Goal: Task Accomplishment & Management: Manage account settings

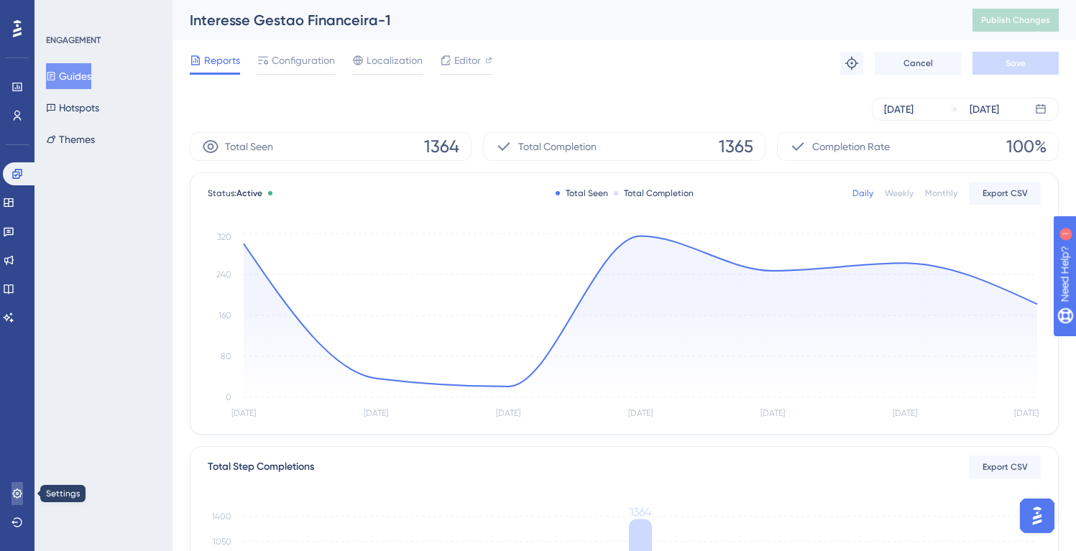
click at [20, 491] on icon at bounding box center [16, 493] width 9 height 9
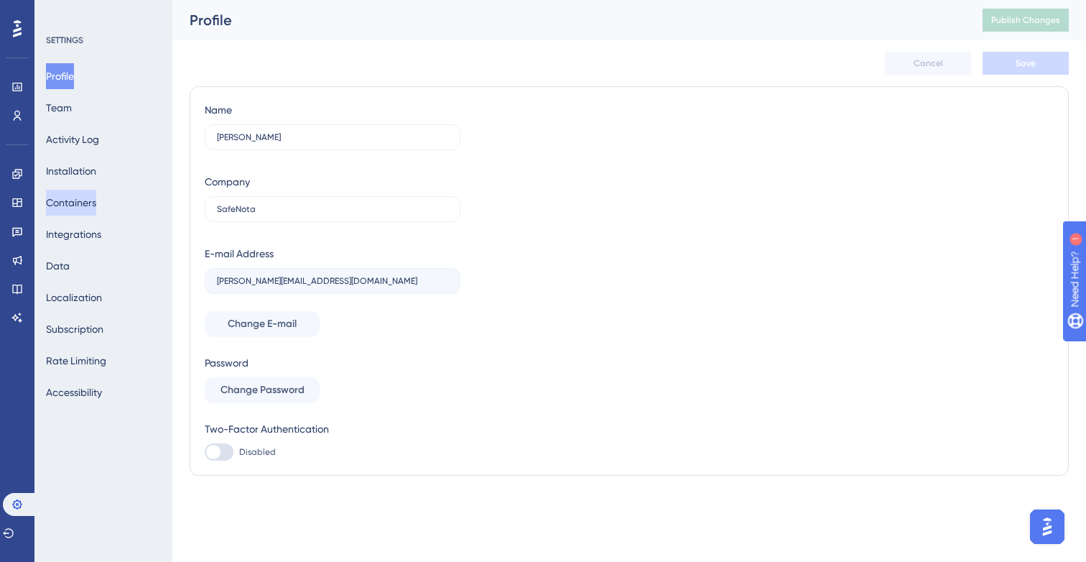
click at [86, 198] on button "Containers" at bounding box center [71, 203] width 50 height 26
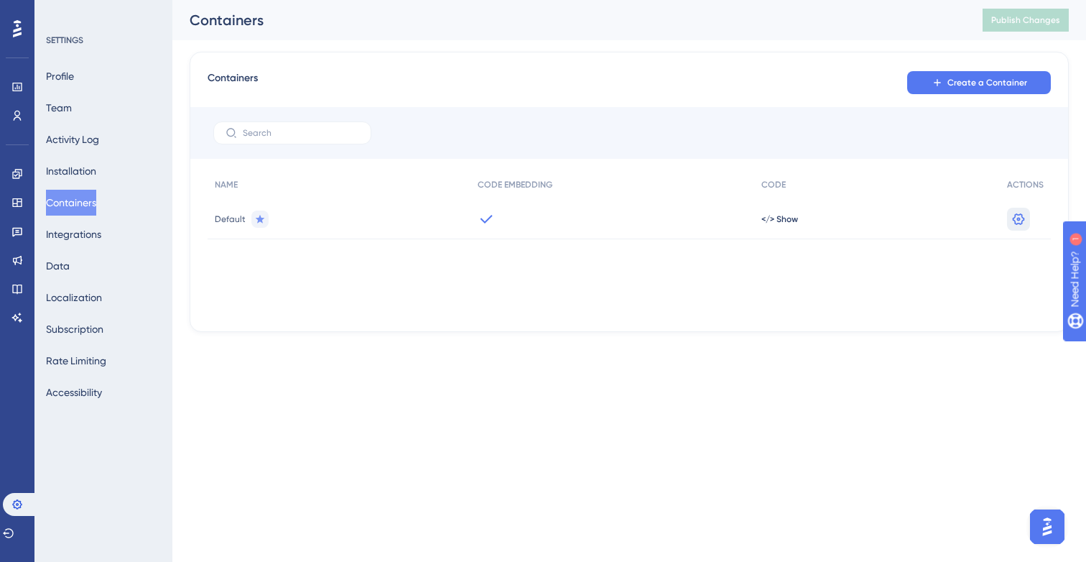
drag, startPoint x: 1018, startPoint y: 220, endPoint x: 561, endPoint y: 292, distance: 462.7
click at [890, 319] on div "Containers Create a Container NAME CODE EMBEDDING CODE ACTIONS Default </> Show…" at bounding box center [629, 192] width 879 height 280
click at [75, 176] on button "Installation" at bounding box center [71, 171] width 50 height 26
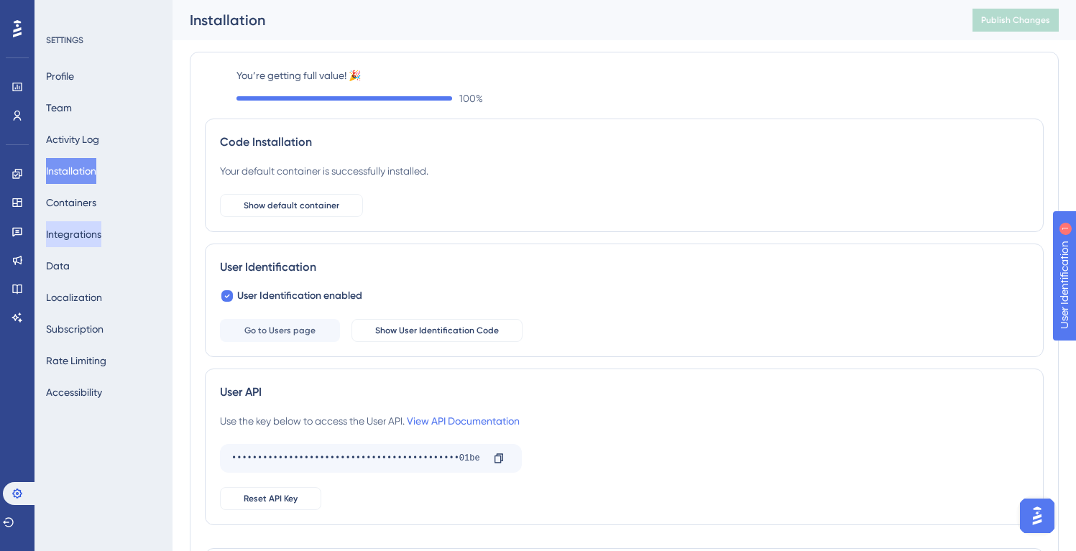
click at [83, 236] on button "Integrations" at bounding box center [73, 234] width 55 height 26
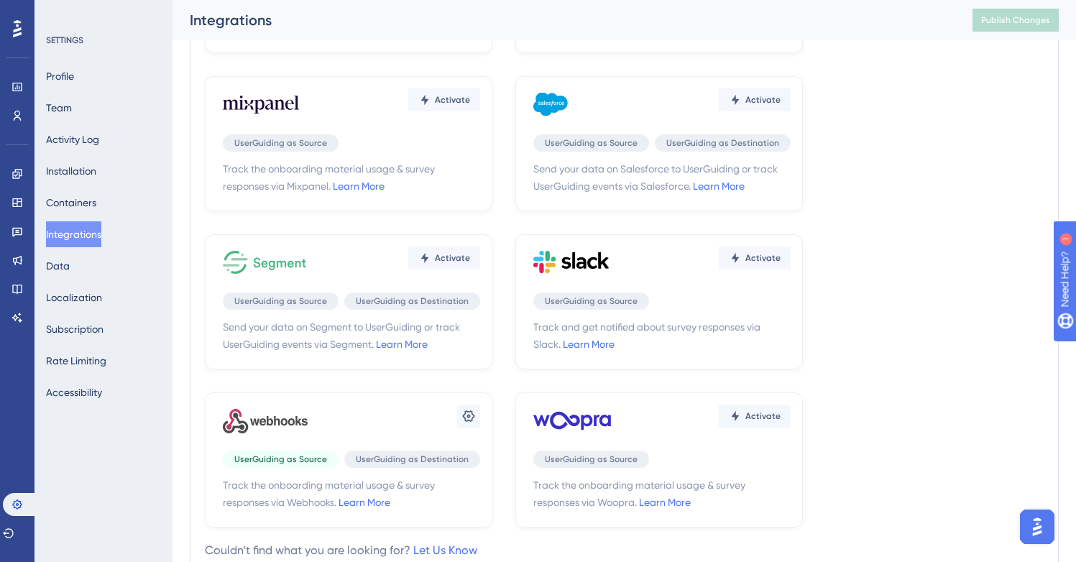
scroll to position [343, 0]
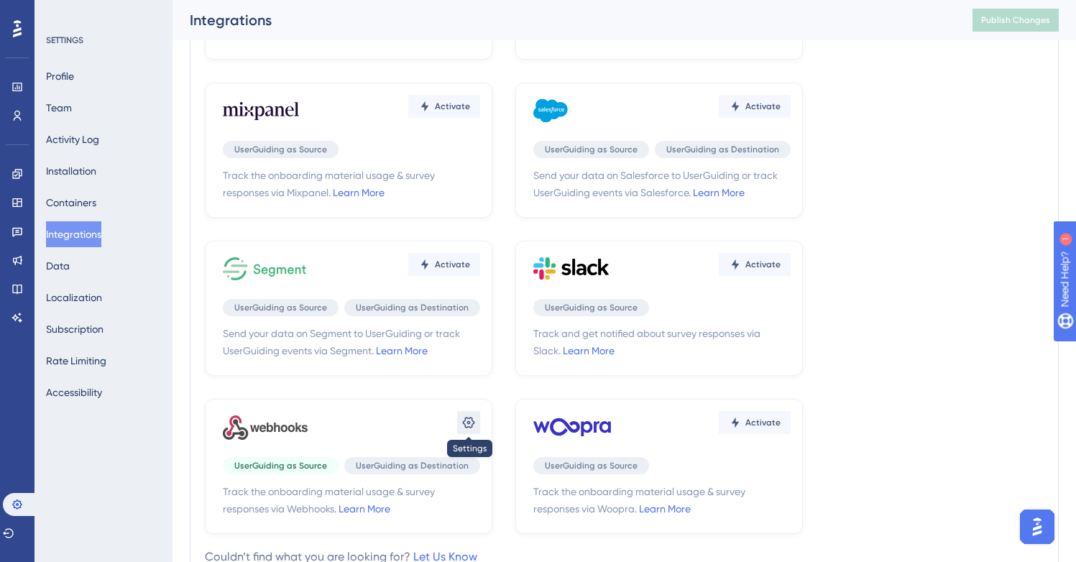
click at [468, 418] on icon at bounding box center [469, 422] width 12 height 11
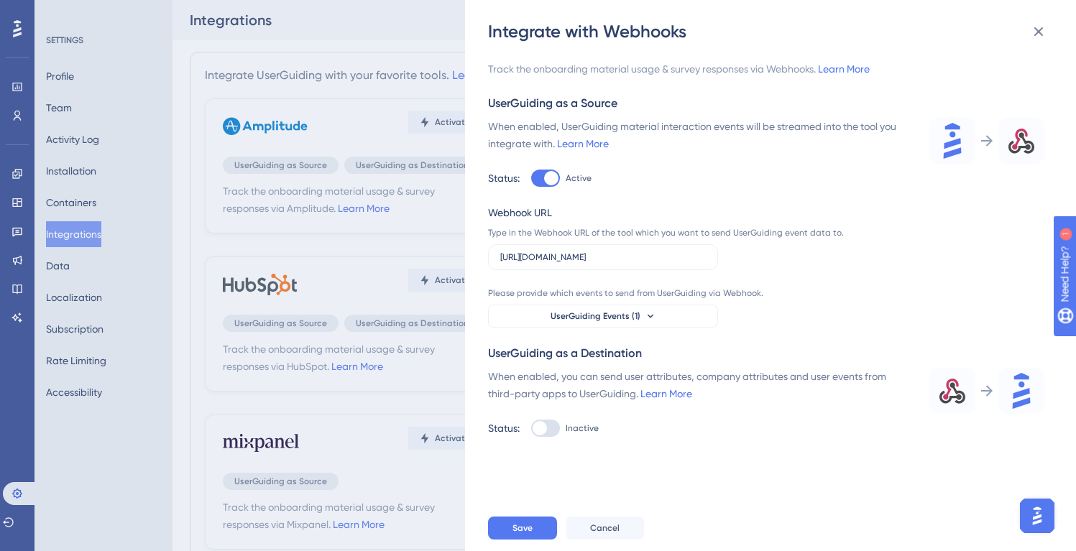
click at [559, 243] on div "Webhook URL Type in the Webhook URL of the tool which you want to send UserGuid…" at bounding box center [669, 237] width 362 height 66
click at [556, 254] on input "[URL][DOMAIN_NAME]" at bounding box center [602, 257] width 205 height 10
paste input "[DOMAIN_NAME]:443/powerautomate/automations/direct/workflows/4c640a1ebdcb475dae…"
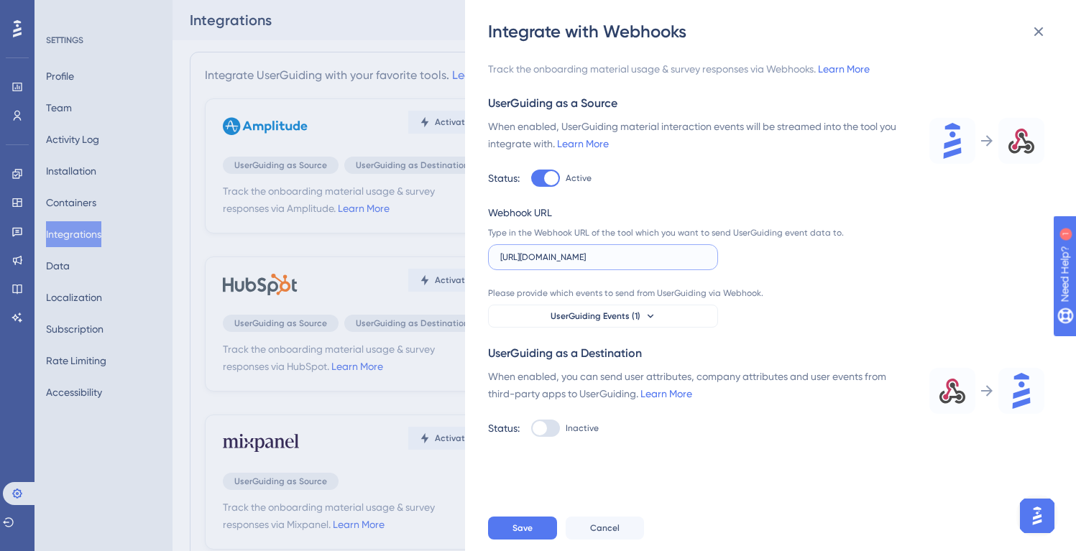
scroll to position [0, 701]
type input "[URL][DOMAIN_NAME]"
click at [537, 532] on button "Save" at bounding box center [522, 528] width 69 height 23
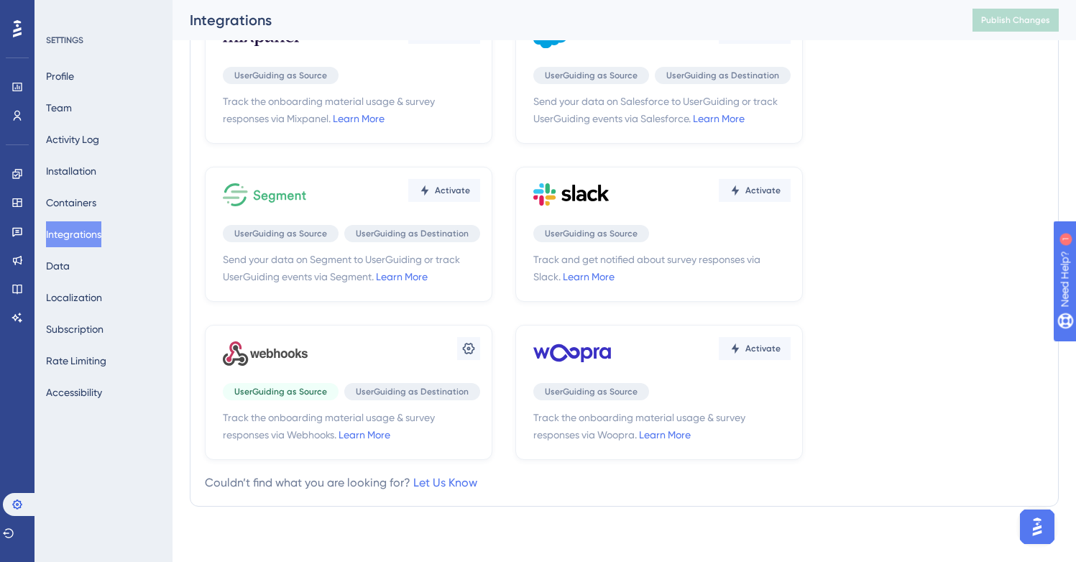
scroll to position [417, 0]
click at [415, 352] on div "Settings" at bounding box center [351, 353] width 257 height 43
click at [471, 348] on icon at bounding box center [468, 349] width 14 height 14
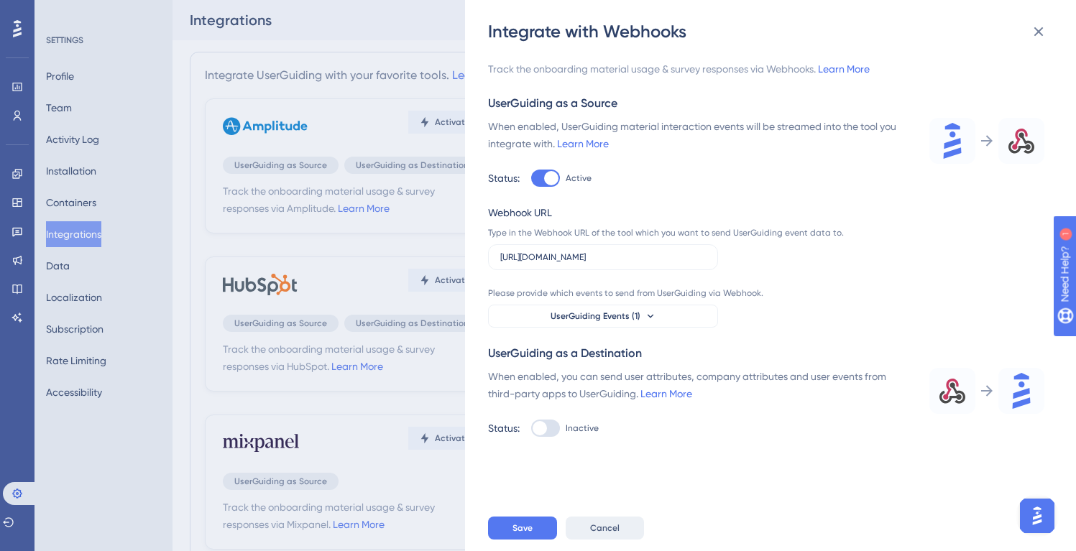
click at [613, 534] on span "Cancel" at bounding box center [604, 527] width 29 height 11
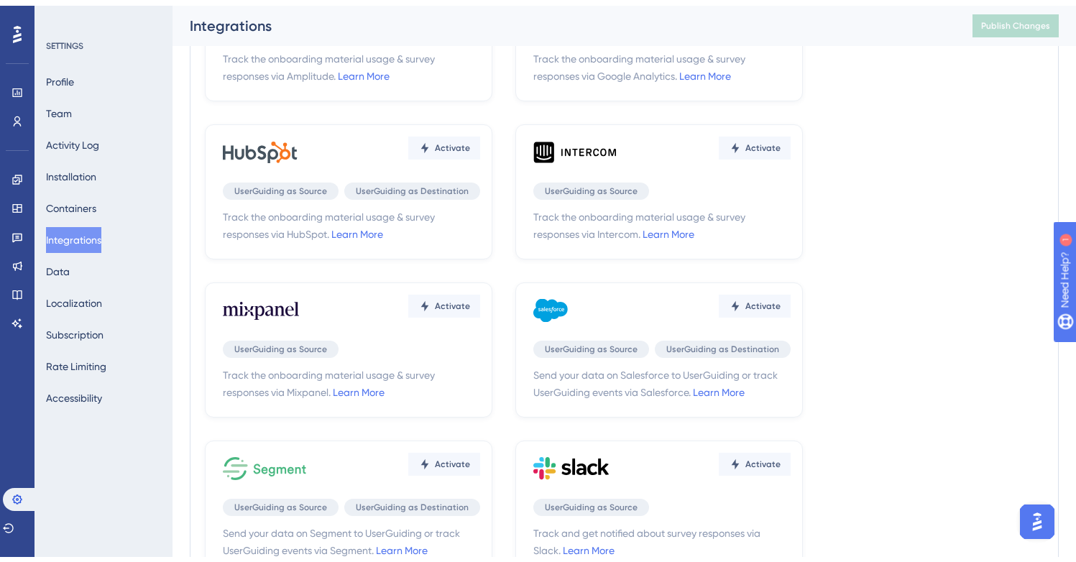
scroll to position [420, 0]
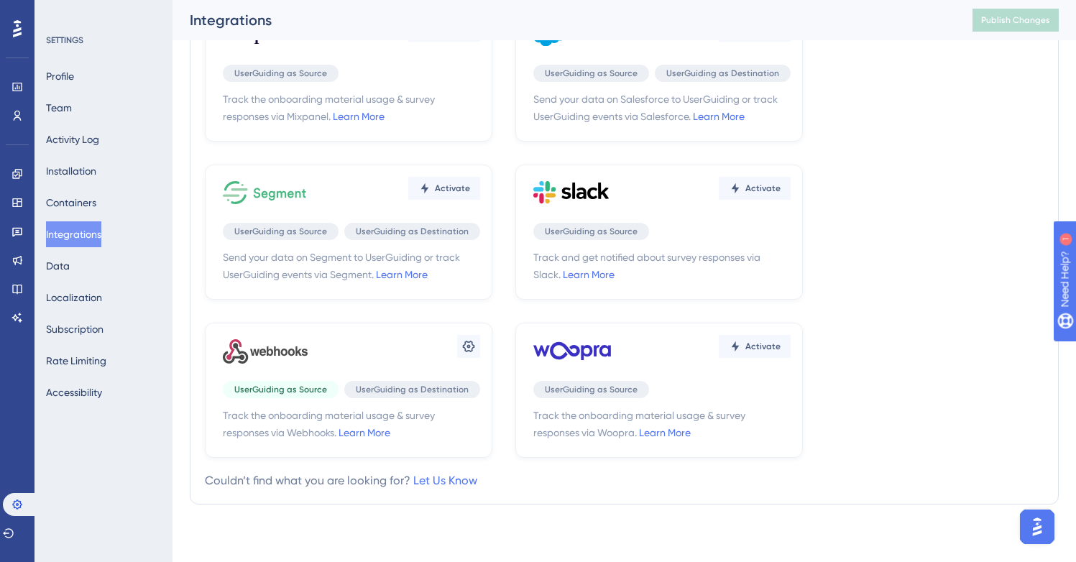
click at [453, 346] on div "Settings" at bounding box center [351, 350] width 257 height 43
click at [464, 346] on icon at bounding box center [468, 346] width 14 height 14
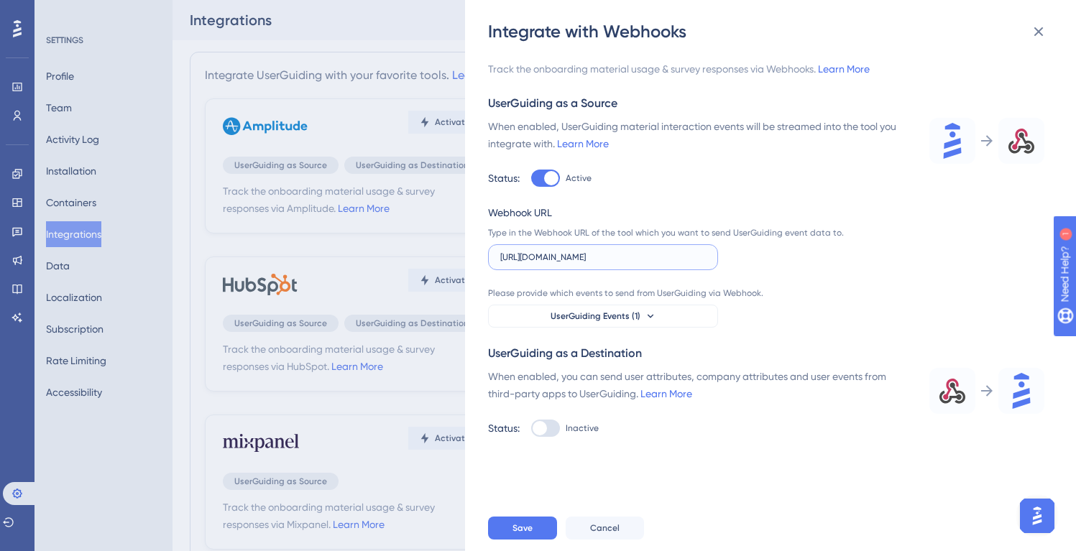
click at [632, 257] on input "[URL][DOMAIN_NAME]" at bounding box center [602, 257] width 205 height 10
paste input "&sp=%2Ftriggers%2Fmanual%2Frun&sv=1.0&sig=M8JoYeDrU73iogEMcsQVS6hrRHO-Y8d3e4R39…"
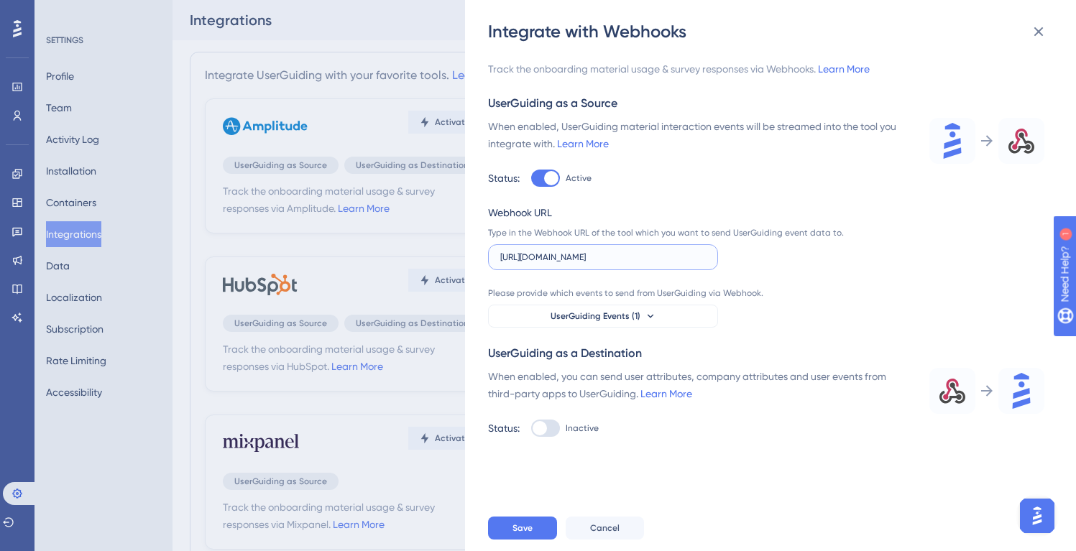
scroll to position [0, 1103]
type input "[URL][DOMAIN_NAME]"
click at [527, 534] on span "Save" at bounding box center [522, 527] width 20 height 11
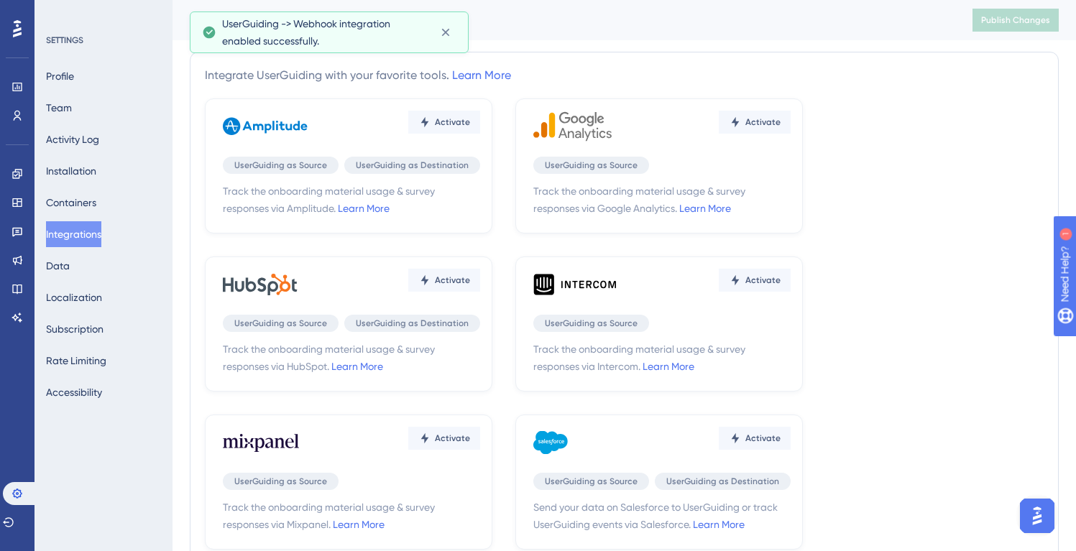
click at [945, 148] on div "Activate UserGuiding as Source UserGuiding as Destination Track the onboarding …" at bounding box center [624, 481] width 839 height 767
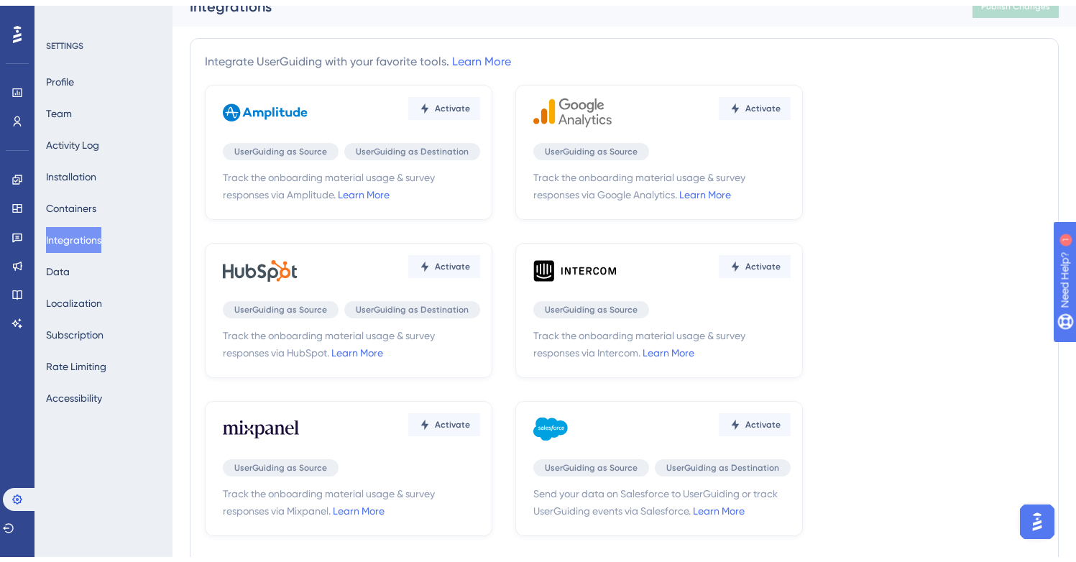
scroll to position [419, 0]
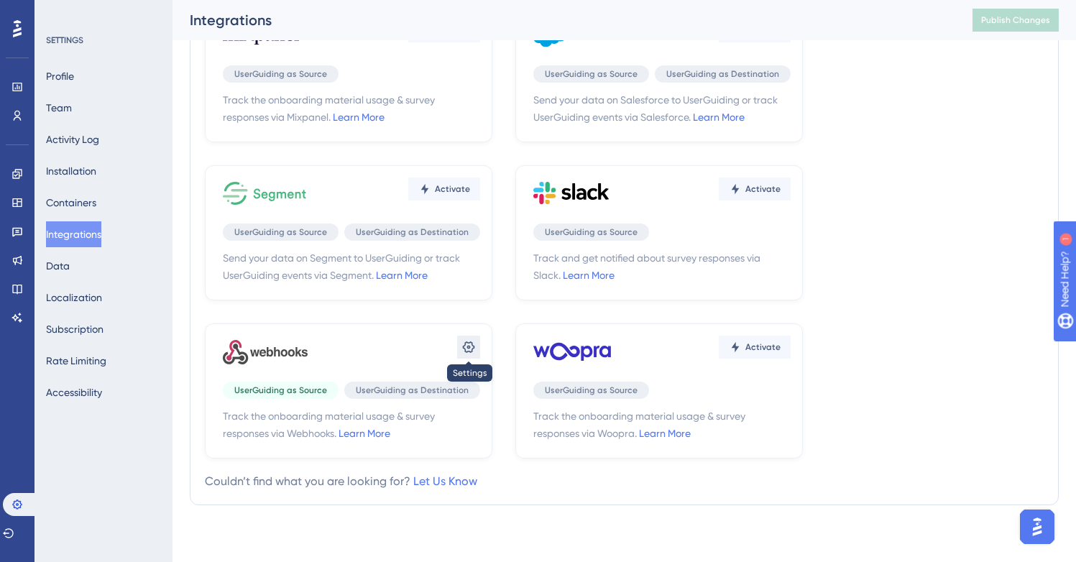
click at [476, 352] on button at bounding box center [468, 347] width 23 height 23
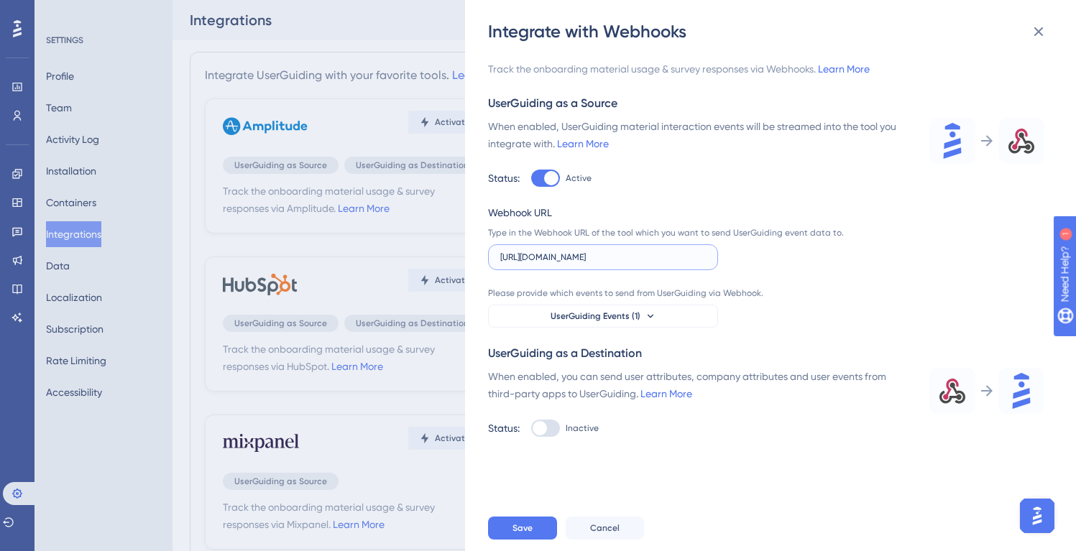
click at [611, 262] on input "[URL][DOMAIN_NAME]" at bounding box center [602, 257] width 205 height 10
paste input "[DOMAIN_NAME][URL]"
type input "[URL][DOMAIN_NAME]"
click at [526, 534] on span "Save" at bounding box center [522, 527] width 20 height 11
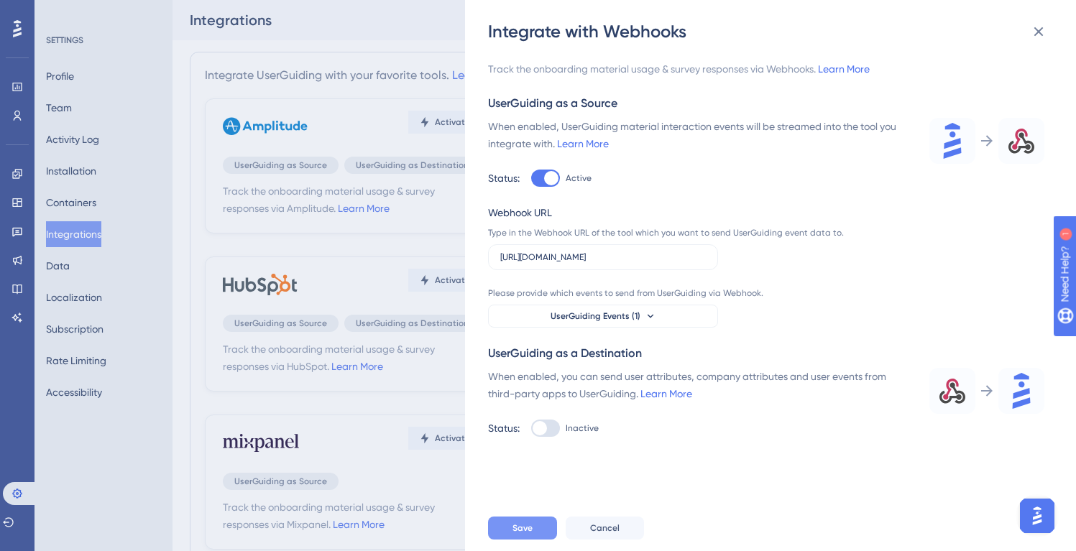
scroll to position [0, 0]
